Goal: Task Accomplishment & Management: Manage account settings

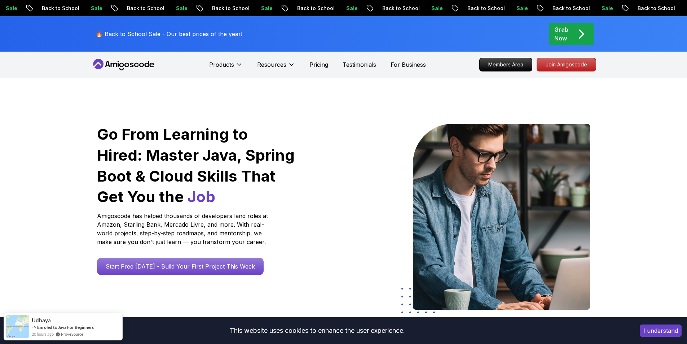
click at [185, 143] on h1 "Go From Learning to Hired: Master Java, Spring Boot & Cloud Skills That Get You…" at bounding box center [196, 165] width 199 height 83
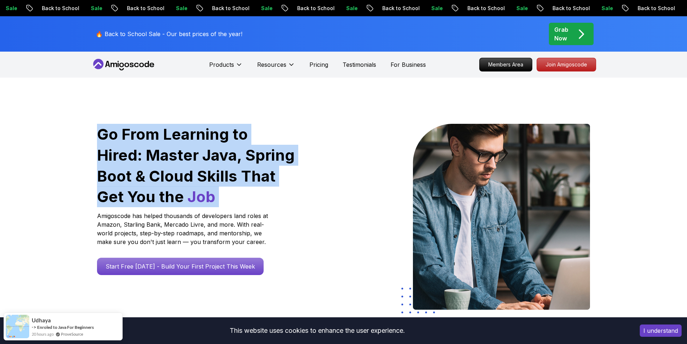
click at [185, 143] on h1 "Go From Learning to Hired: Master Java, Spring Boot & Cloud Skills That Get You…" at bounding box center [196, 165] width 199 height 83
click at [113, 159] on h1 "Go From Learning to Hired: Master Java, Spring Boot & Cloud Skills That Get You…" at bounding box center [196, 165] width 199 height 83
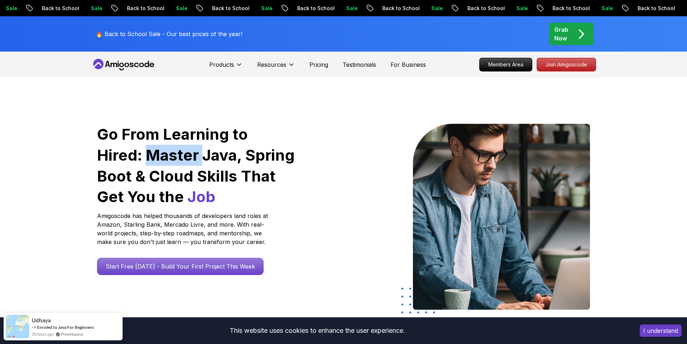
click at [113, 159] on h1 "Go From Learning to Hired: Master Java, Spring Boot & Cloud Skills That Get You…" at bounding box center [196, 165] width 199 height 83
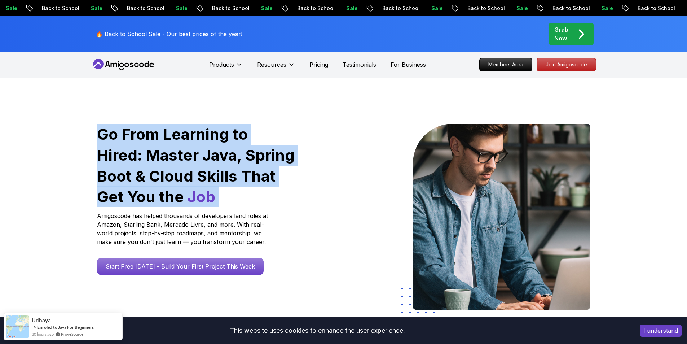
click at [113, 159] on h1 "Go From Learning to Hired: Master Java, Spring Boot & Cloud Skills That Get You…" at bounding box center [196, 165] width 199 height 83
click at [91, 167] on div "Go From Learning to Hired: Master Java, Spring Boot & Cloud Skills That Get You…" at bounding box center [343, 255] width 687 height 355
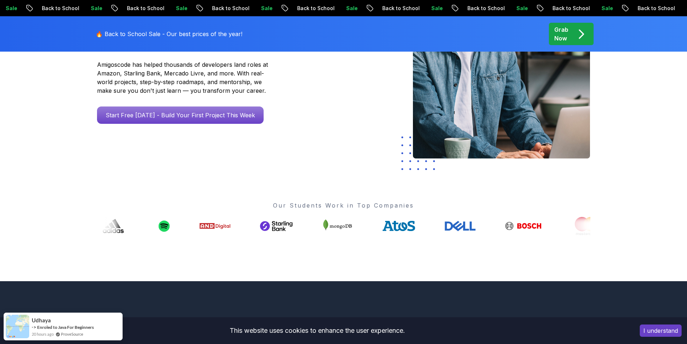
scroll to position [144, 0]
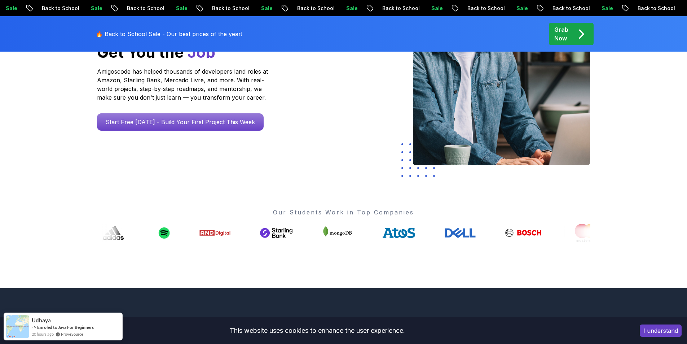
drag, startPoint x: 395, startPoint y: 237, endPoint x: 196, endPoint y: 236, distance: 199.6
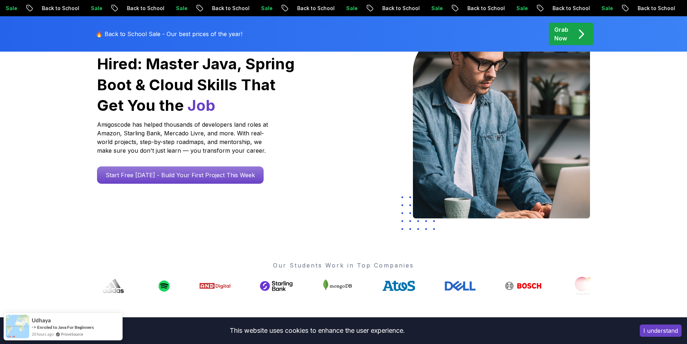
scroll to position [0, 0]
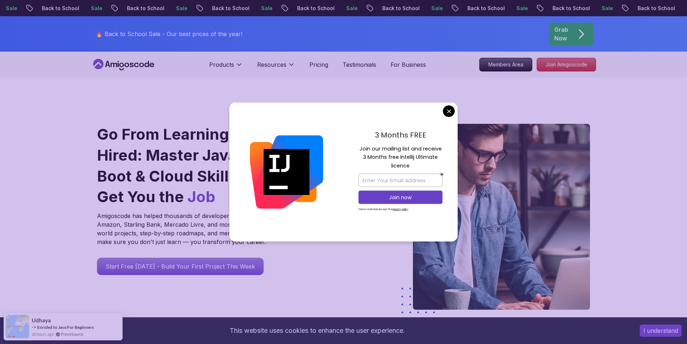
click at [245, 66] on div "Products Resources" at bounding box center [252, 64] width 86 height 14
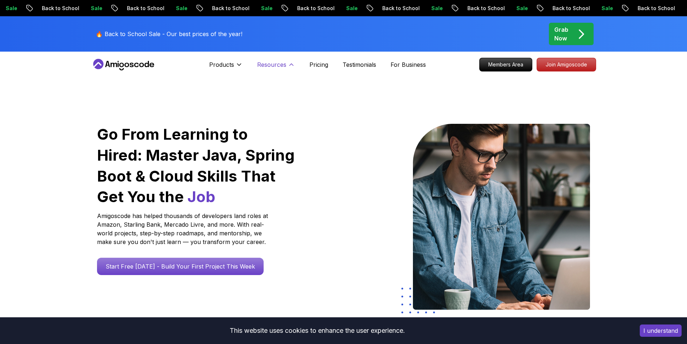
click at [282, 74] on button "Resources" at bounding box center [276, 67] width 38 height 14
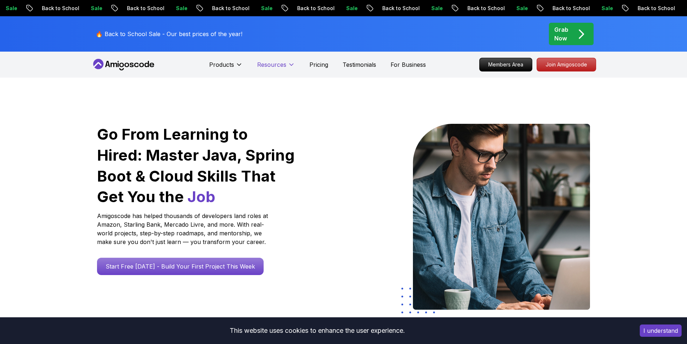
click at [288, 69] on button "Resources" at bounding box center [276, 67] width 38 height 14
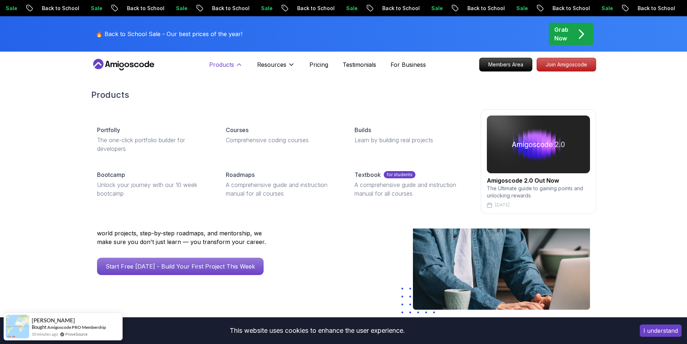
click at [218, 70] on button "Products" at bounding box center [226, 67] width 34 height 14
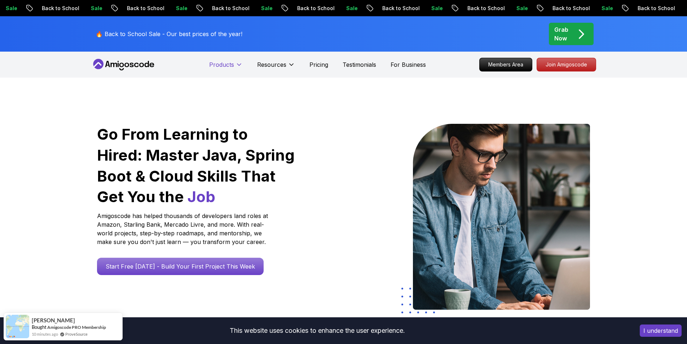
click at [218, 66] on p "Products" at bounding box center [221, 64] width 25 height 9
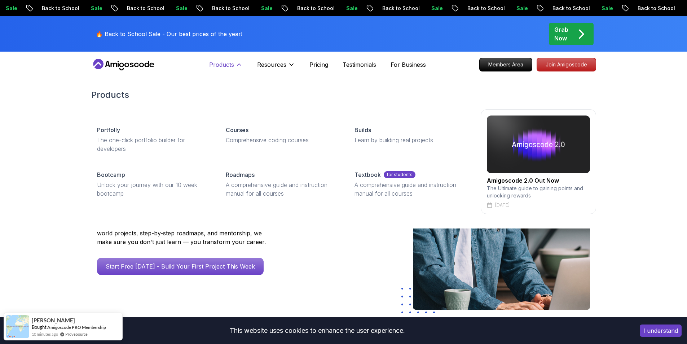
click at [222, 66] on p "Products" at bounding box center [221, 64] width 25 height 9
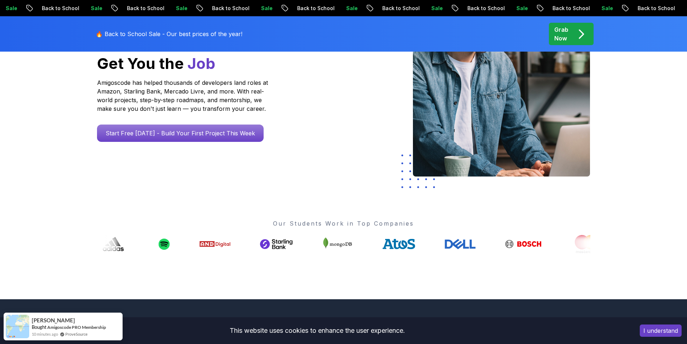
scroll to position [108, 0]
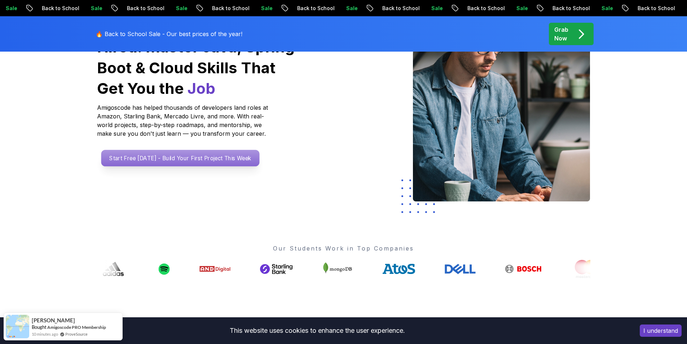
click at [158, 162] on p "Start Free [DATE] - Build Your First Project This Week" at bounding box center [180, 158] width 158 height 17
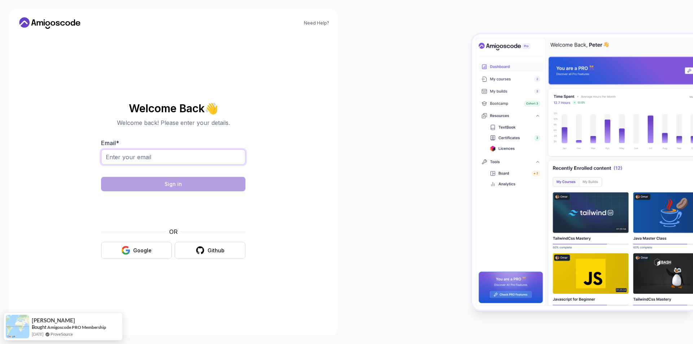
click at [164, 152] on input "Email *" at bounding box center [173, 156] width 144 height 15
